Goal: Task Accomplishment & Management: Manage account settings

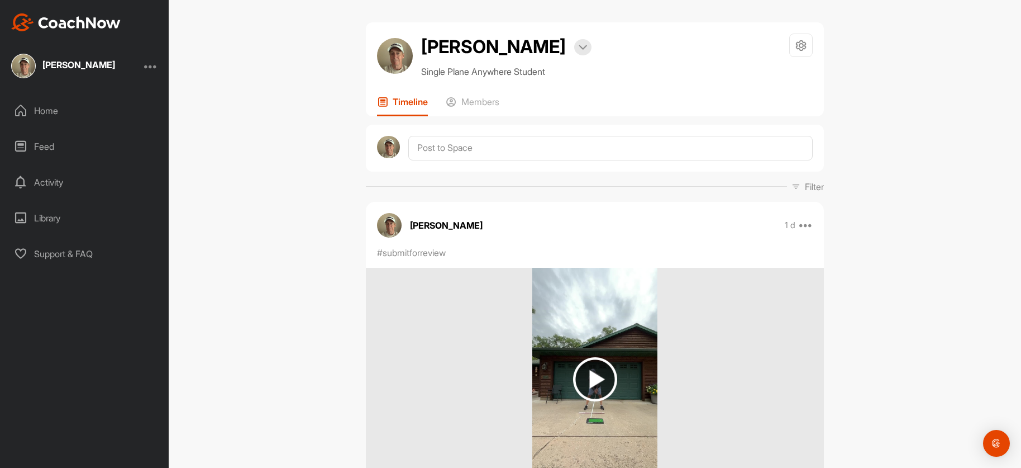
click at [154, 66] on div at bounding box center [150, 65] width 13 height 13
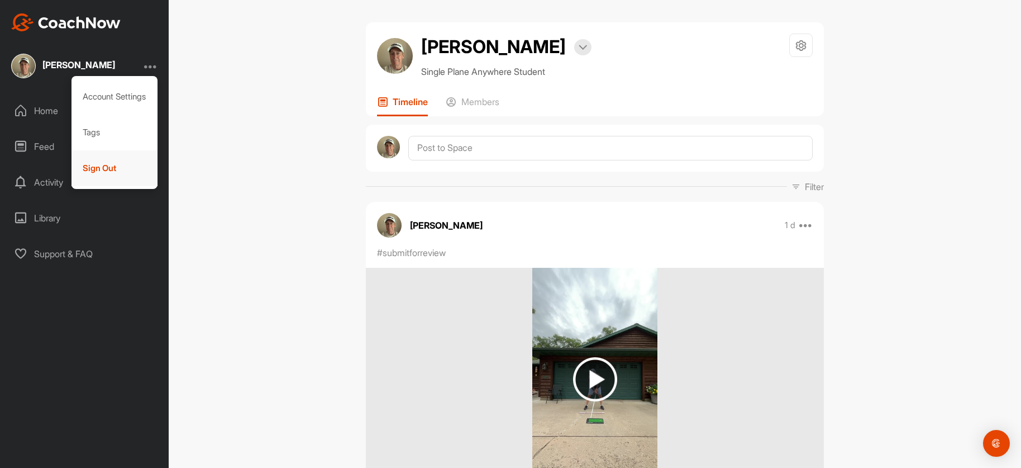
click at [98, 166] on div "Sign Out" at bounding box center [115, 168] width 87 height 36
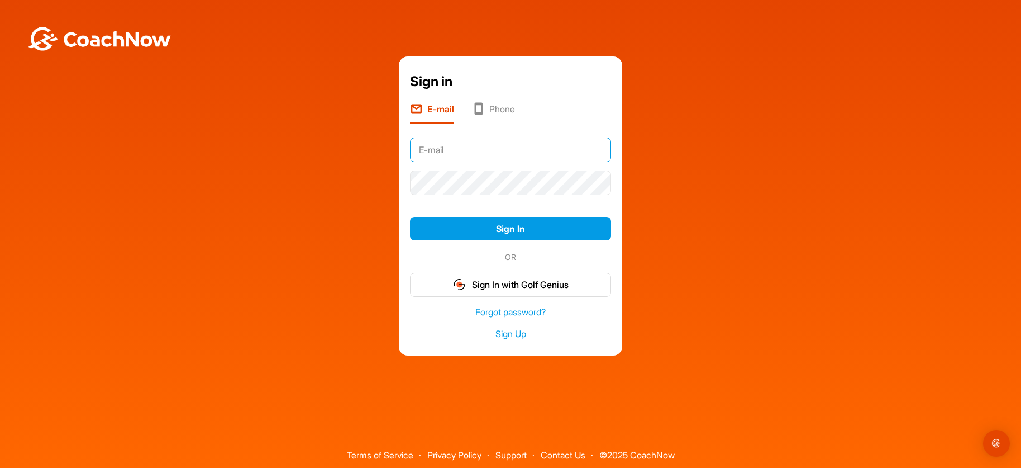
type input "[EMAIL_ADDRESS][DOMAIN_NAME]"
